Goal: Task Accomplishment & Management: Use online tool/utility

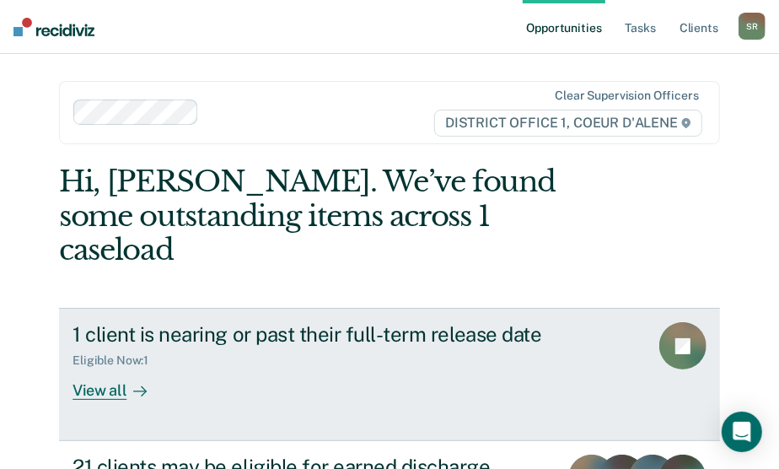
click at [80, 368] on div "View all" at bounding box center [120, 384] width 94 height 33
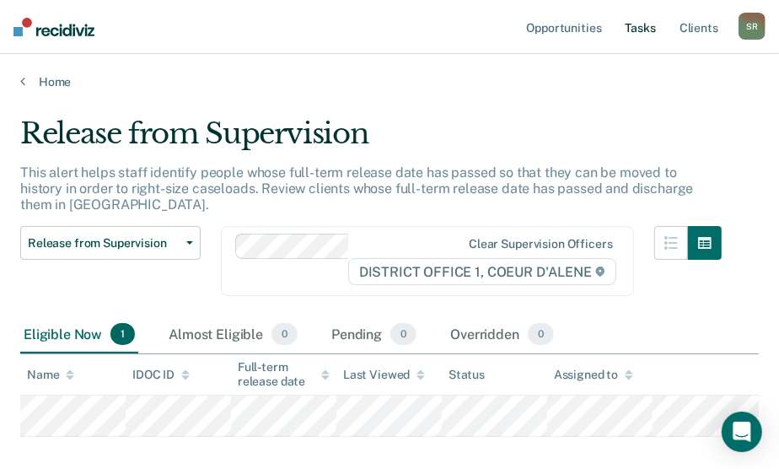
click at [644, 26] on link "Tasks" at bounding box center [640, 27] width 37 height 54
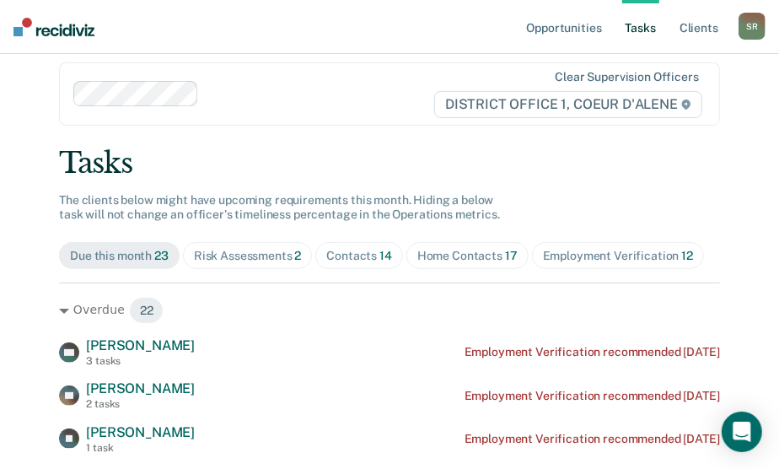
scroll to position [76, 0]
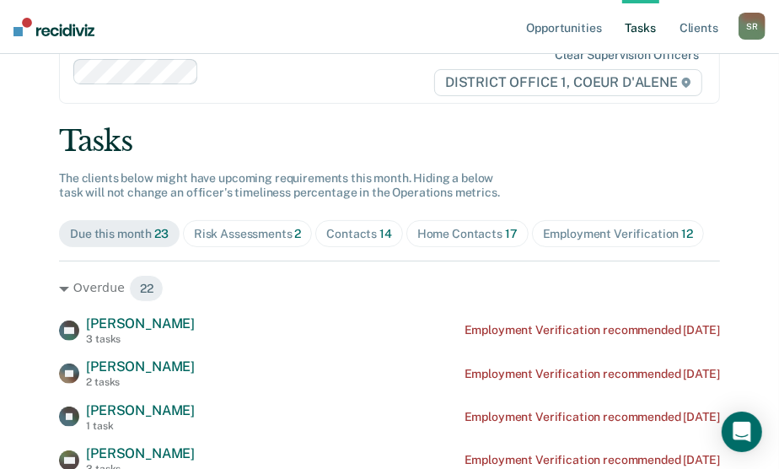
click at [336, 229] on div "Contacts 14" at bounding box center [359, 234] width 66 height 14
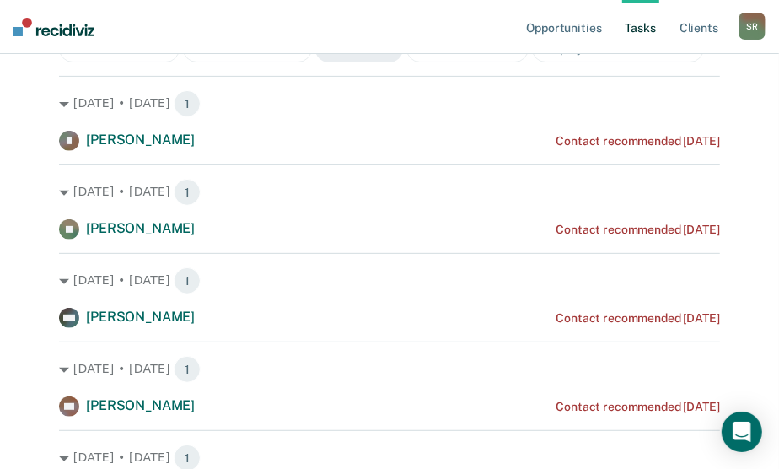
scroll to position [0, 0]
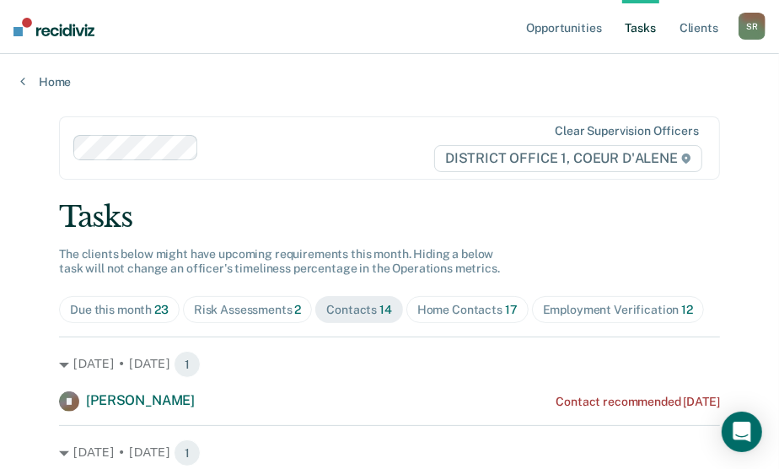
click at [434, 304] on div "Home Contacts 17" at bounding box center [467, 310] width 100 height 14
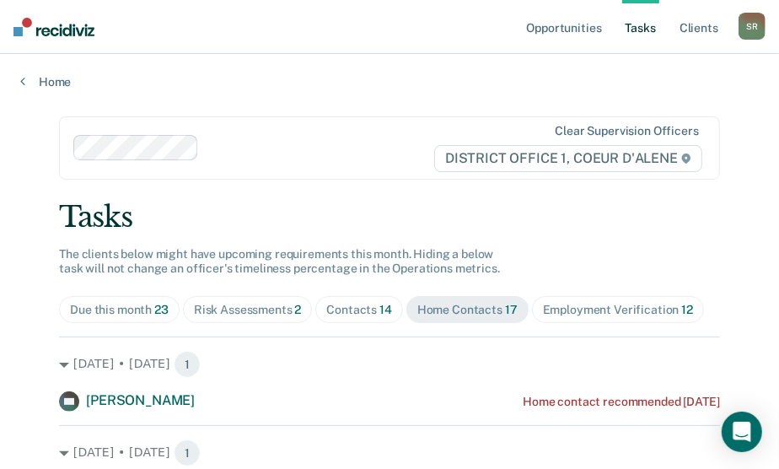
click at [438, 315] on span "Home Contacts 17" at bounding box center [468, 309] width 122 height 27
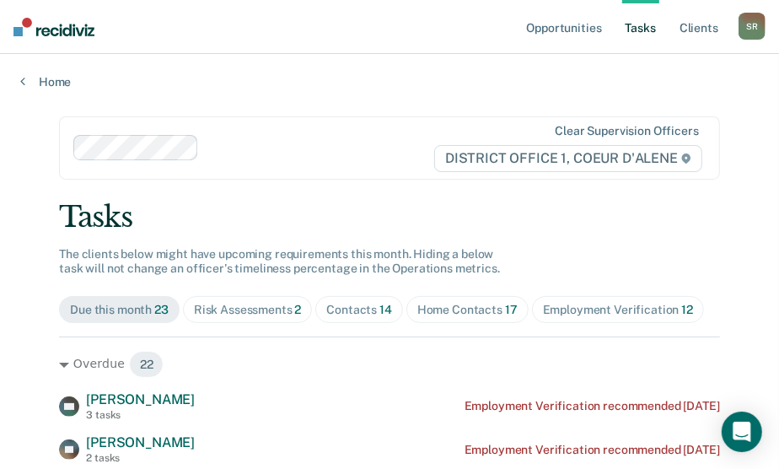
click at [460, 318] on span "Home Contacts 17" at bounding box center [468, 309] width 122 height 27
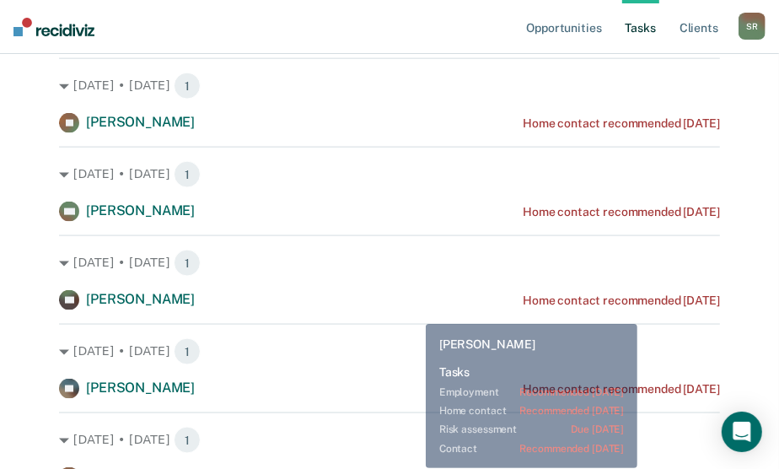
scroll to position [1370, 0]
